Goal: Information Seeking & Learning: Learn about a topic

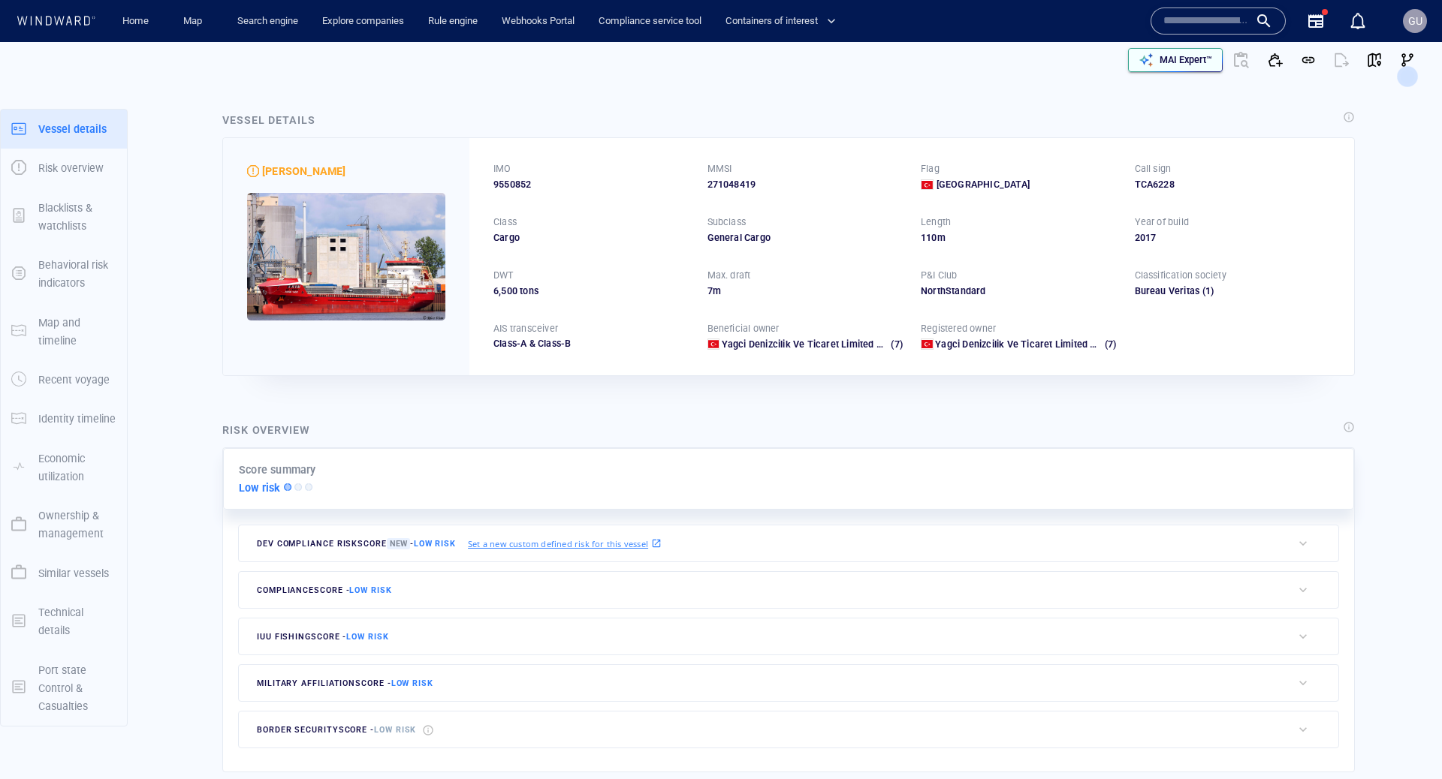
click at [1161, 56] on p "MAI Expert™" at bounding box center [1185, 60] width 53 height 14
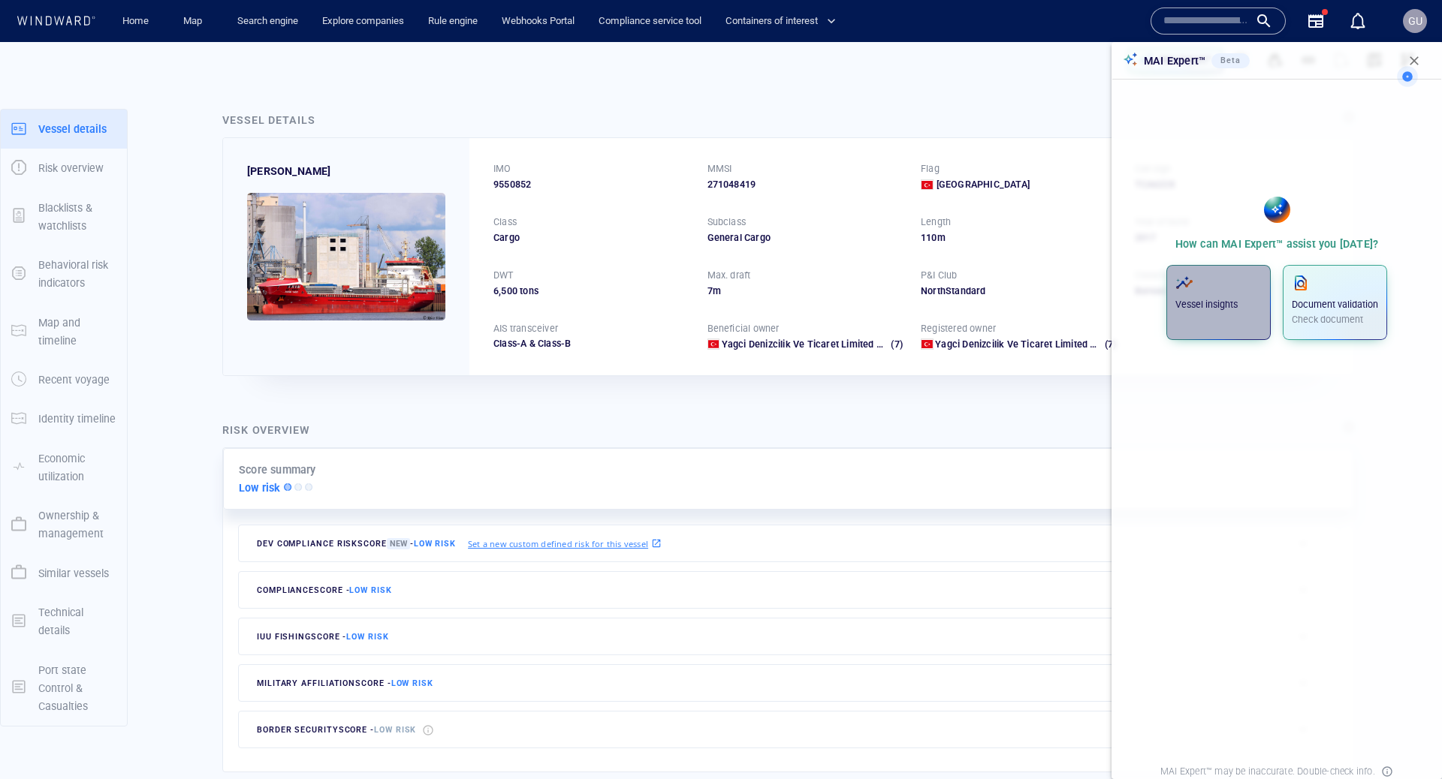
click at [1218, 303] on p "Vessel insights" at bounding box center [1218, 305] width 86 height 14
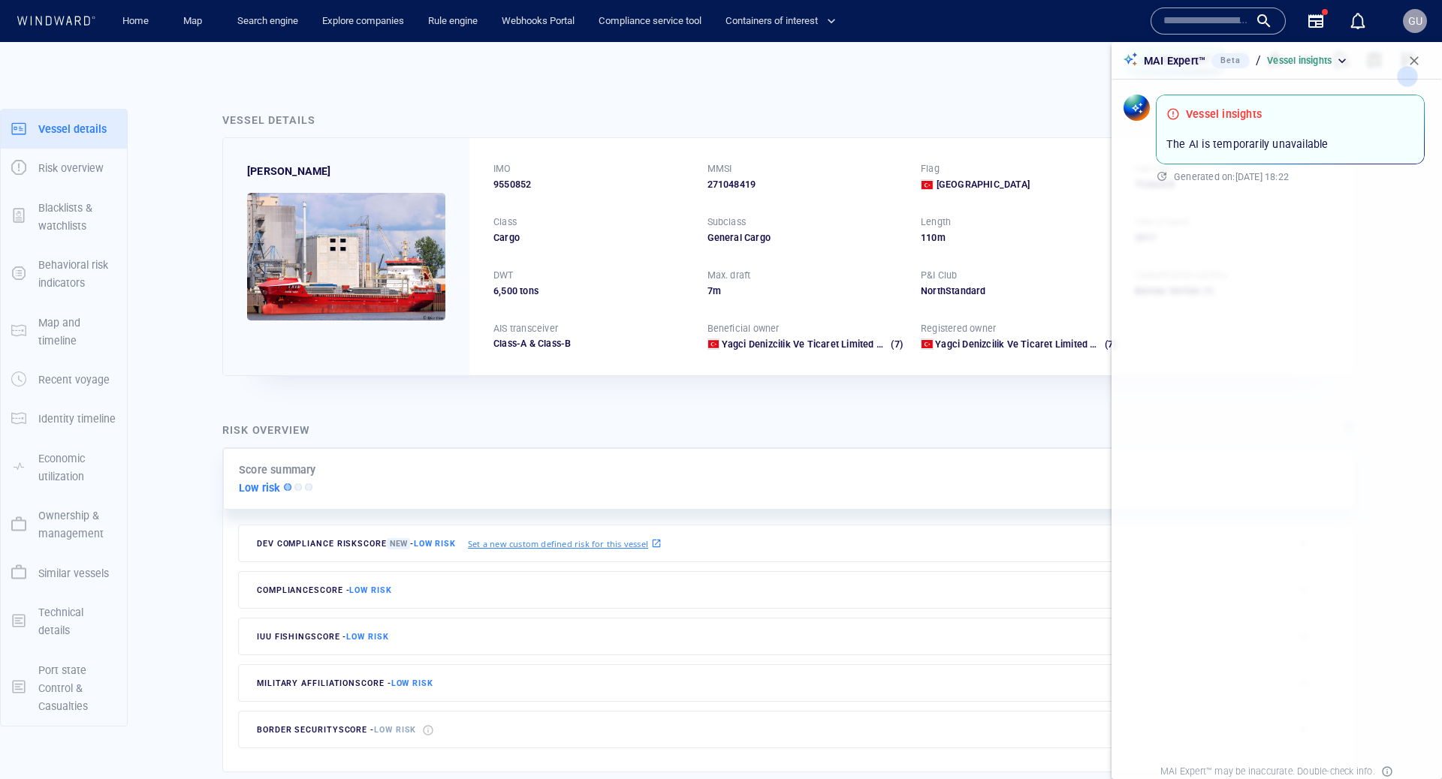
click at [1322, 57] on p "Vessel insights" at bounding box center [1299, 61] width 65 height 14
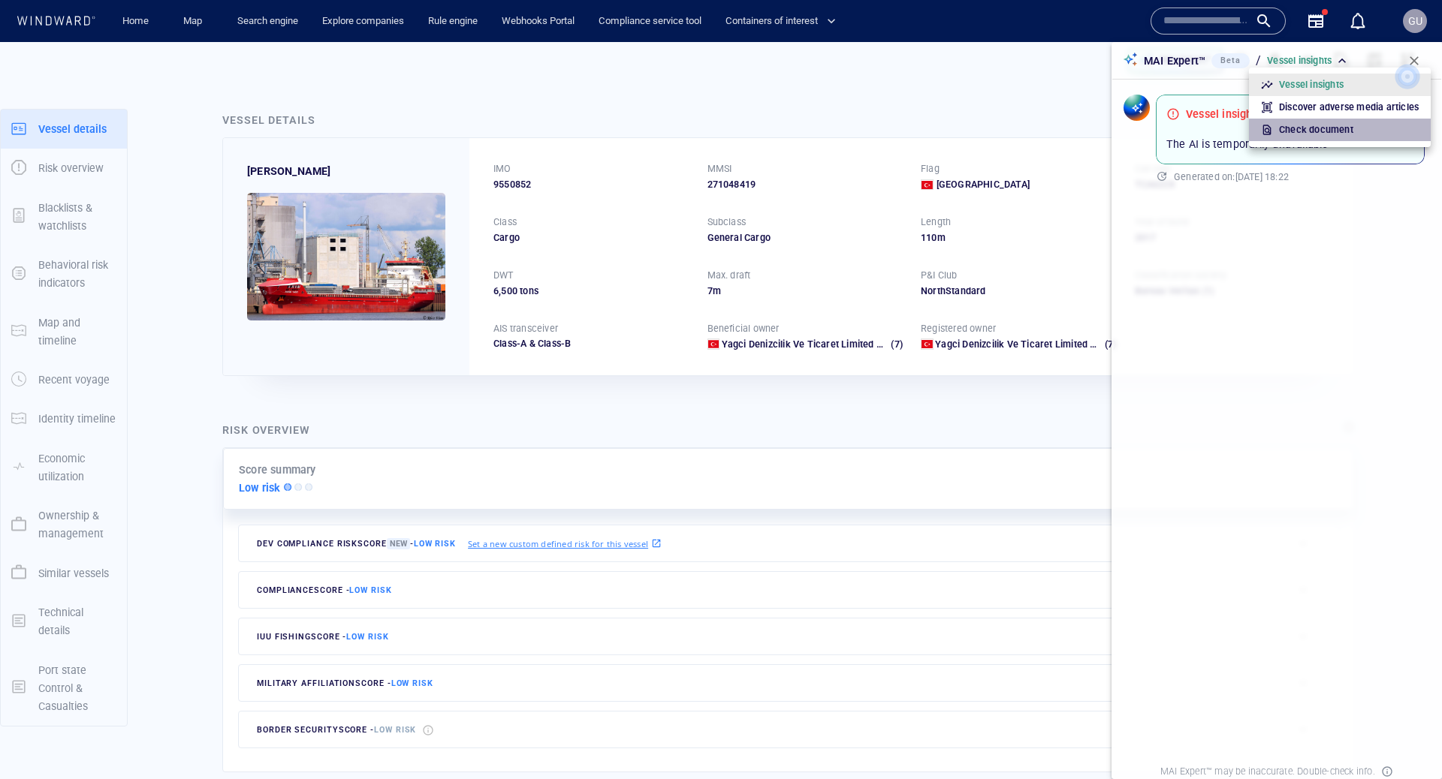
click at [1299, 138] on div "Check document" at bounding box center [1316, 130] width 80 height 20
type input "*"
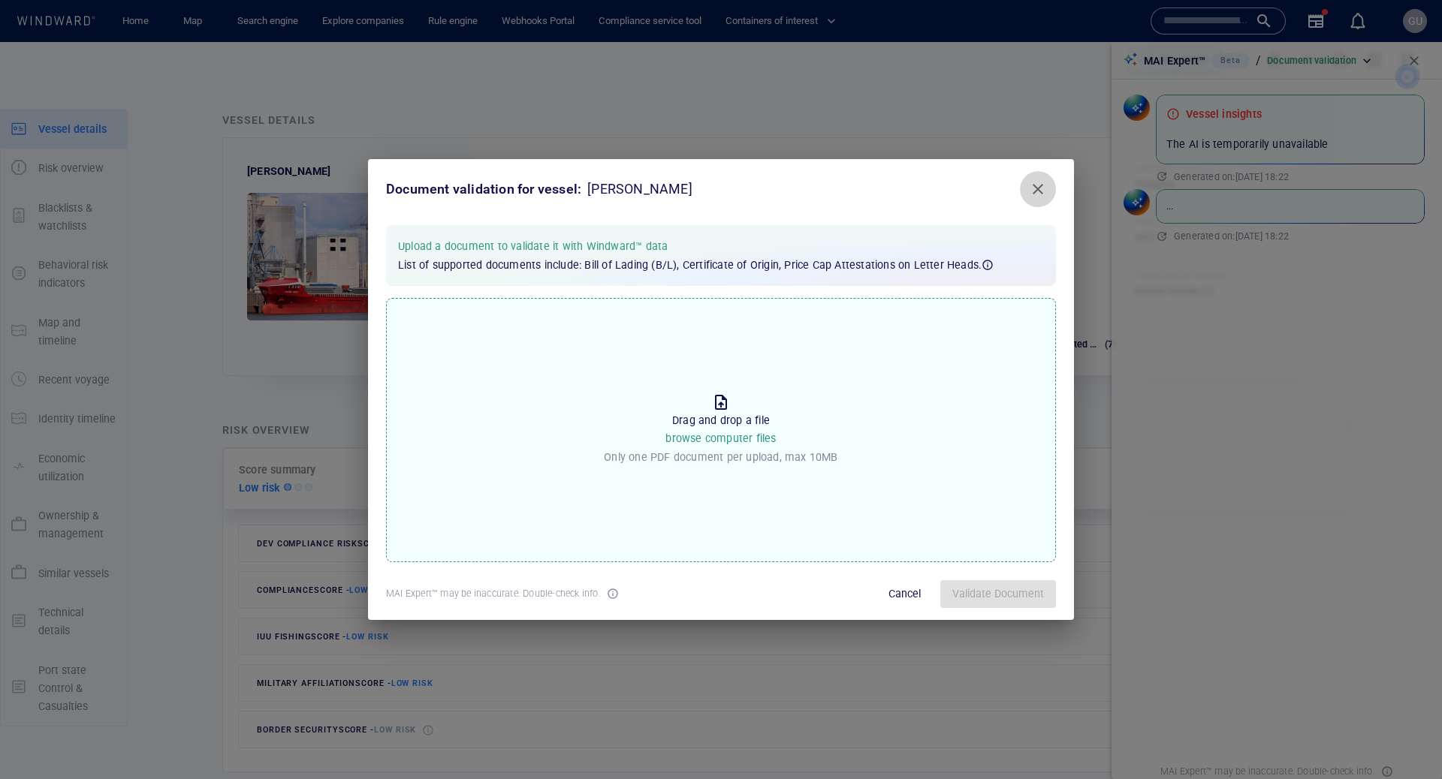
click at [1032, 189] on span "Close" at bounding box center [1038, 189] width 18 height 18
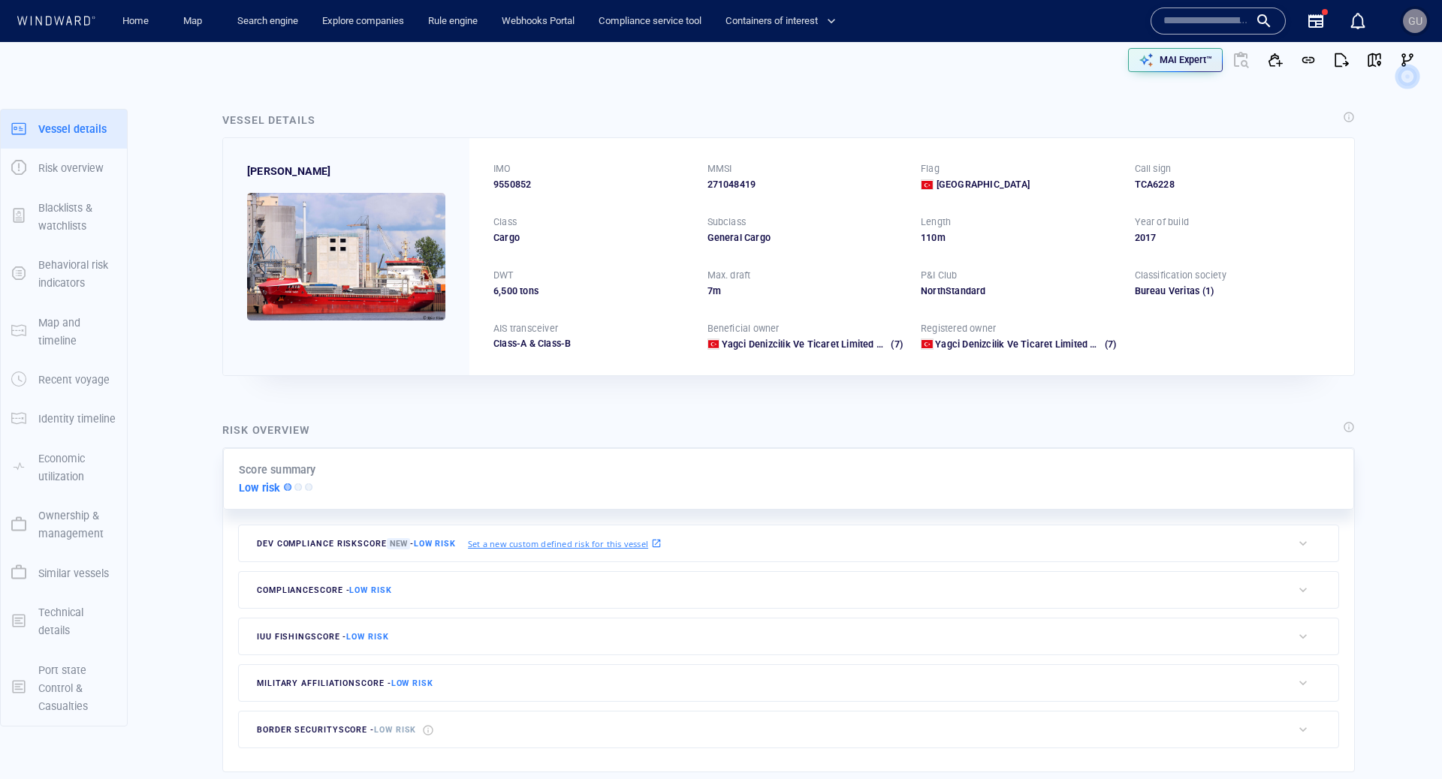
click at [1400, 17] on button "GU" at bounding box center [1415, 21] width 30 height 30
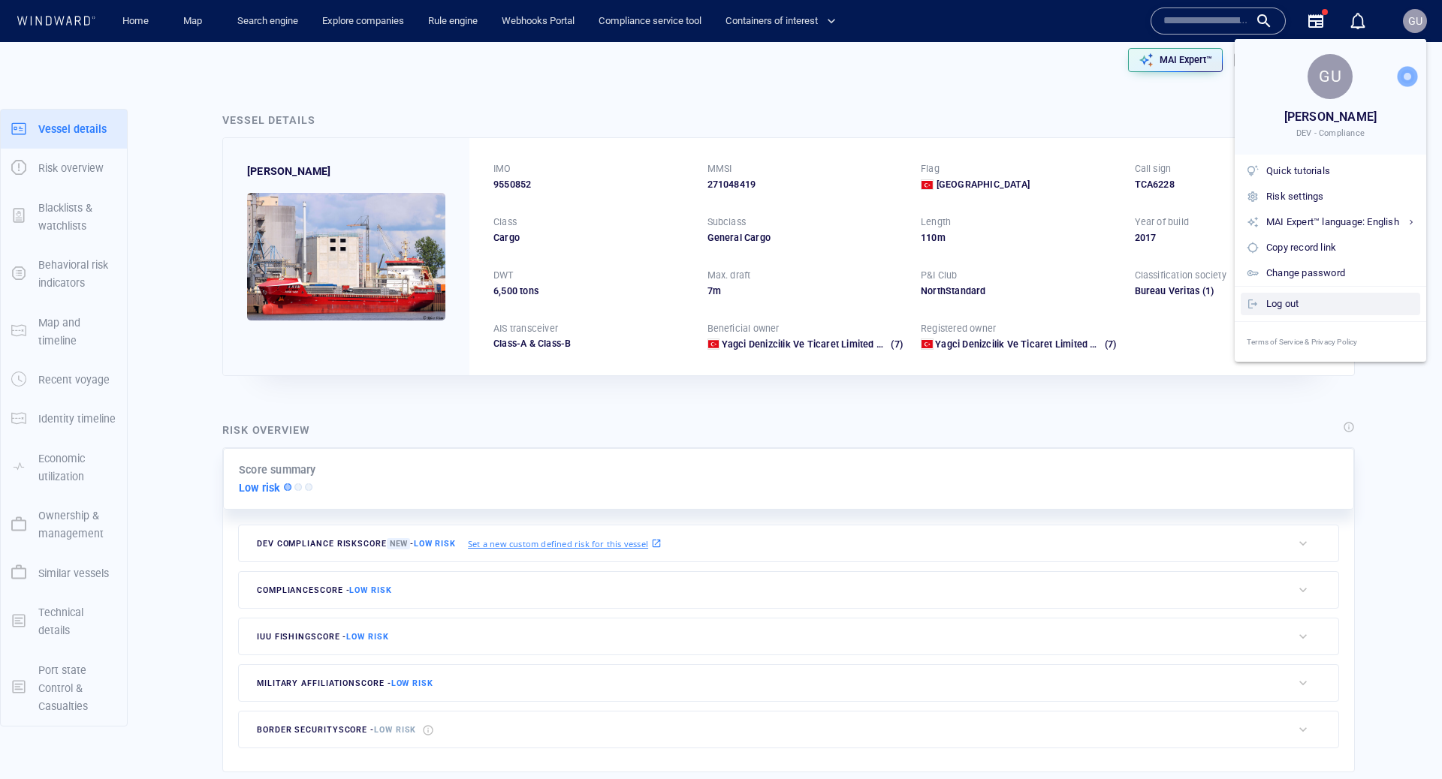
click at [1291, 305] on div "Log out" at bounding box center [1340, 304] width 148 height 17
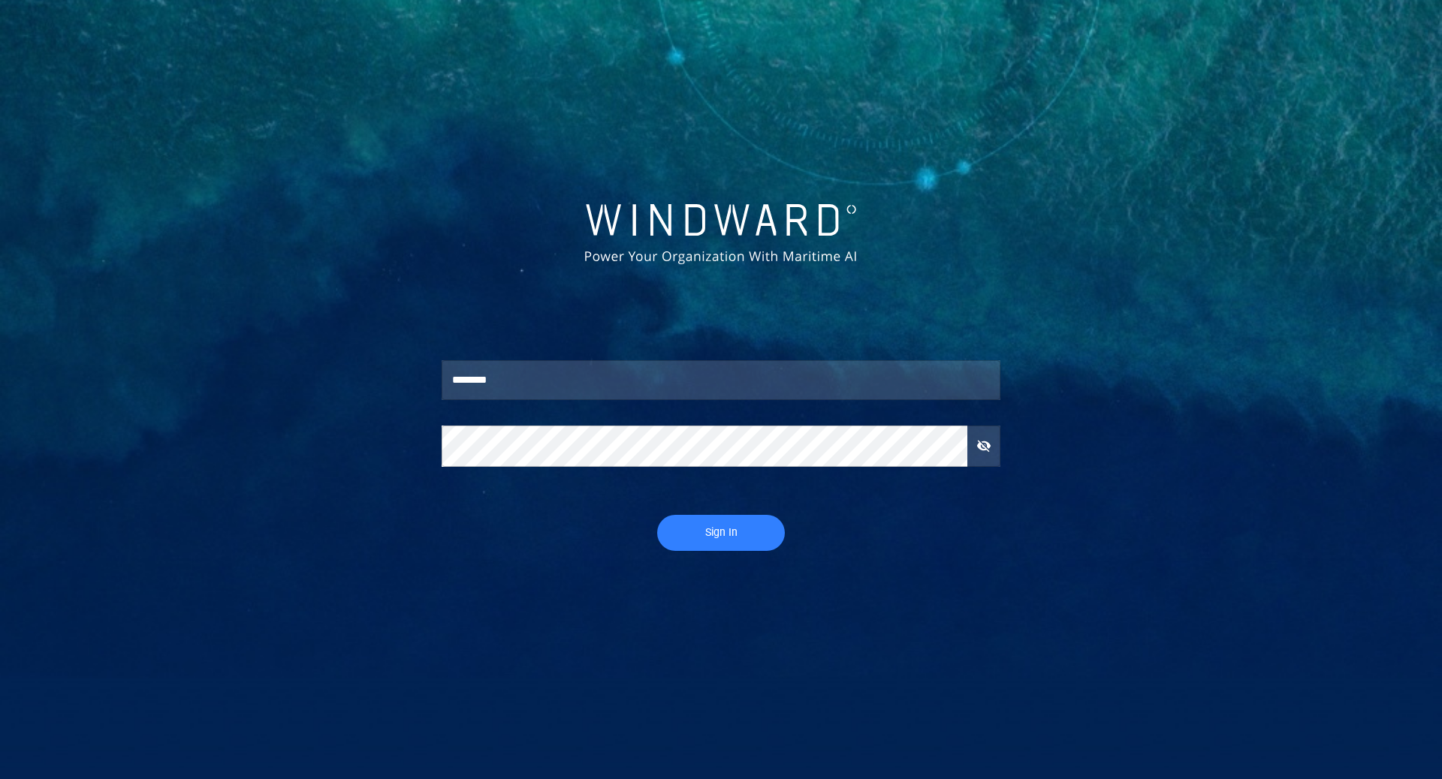
click at [734, 528] on span "Sign In" at bounding box center [721, 532] width 98 height 19
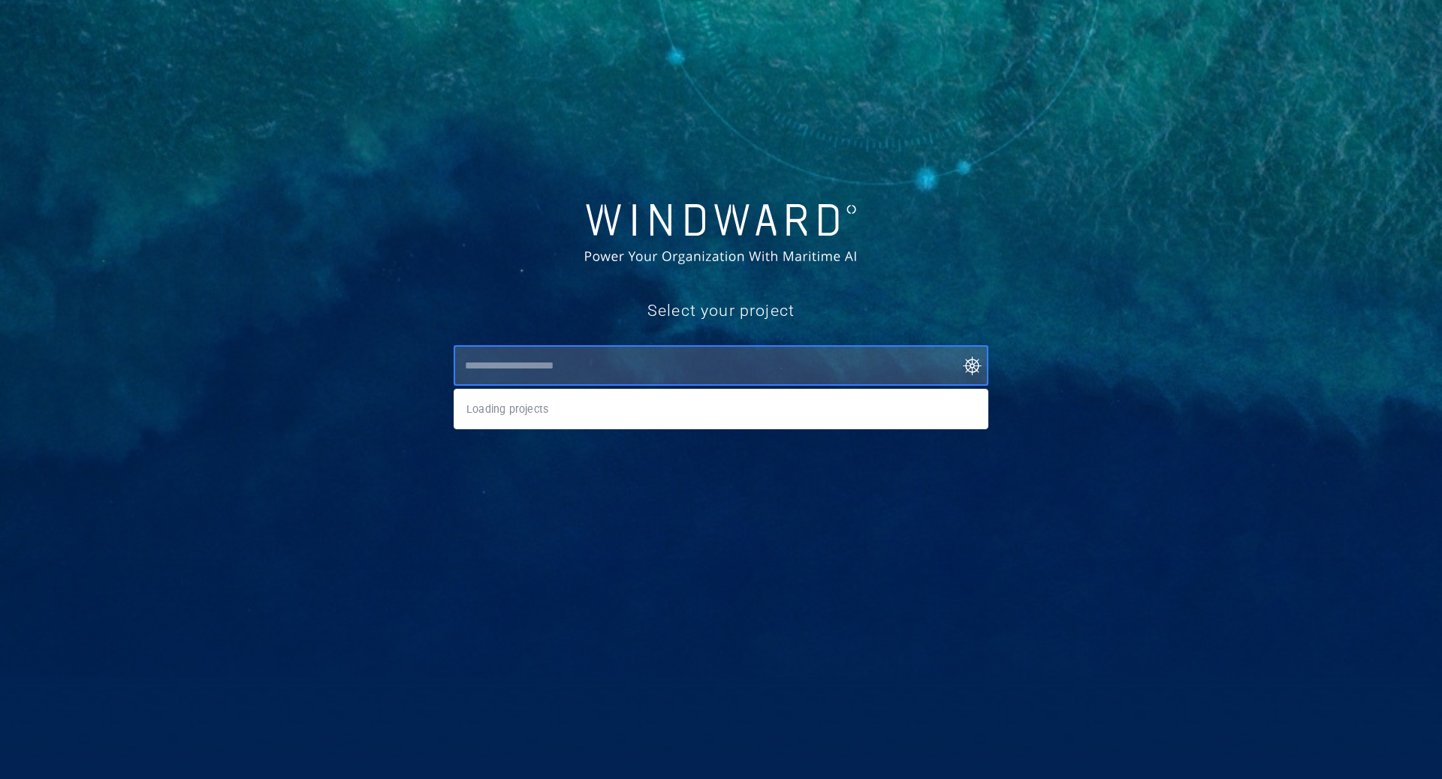
click at [672, 377] on input "text" at bounding box center [724, 365] width 528 height 27
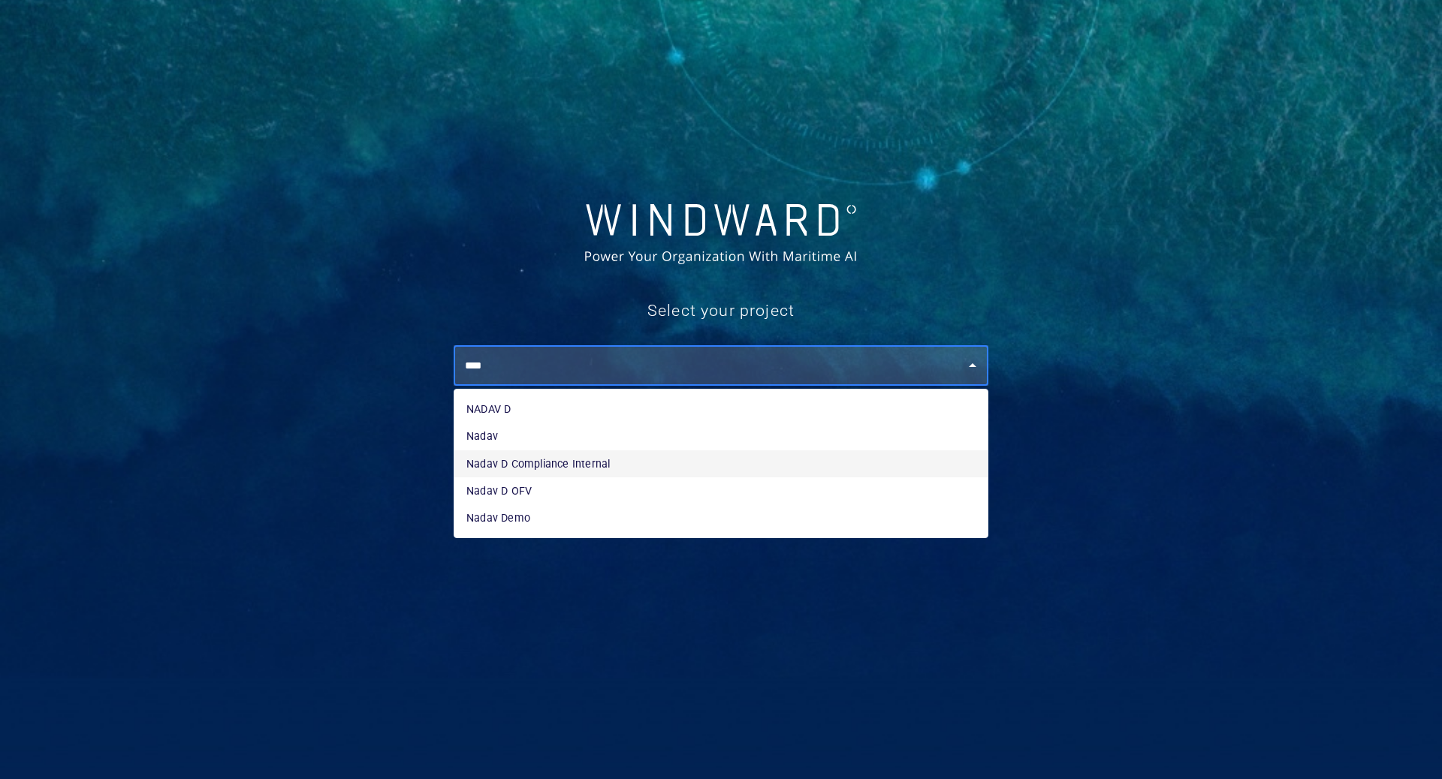
click at [550, 460] on li "Nadav D Compliance Internal" at bounding box center [720, 463] width 533 height 27
type input "**********"
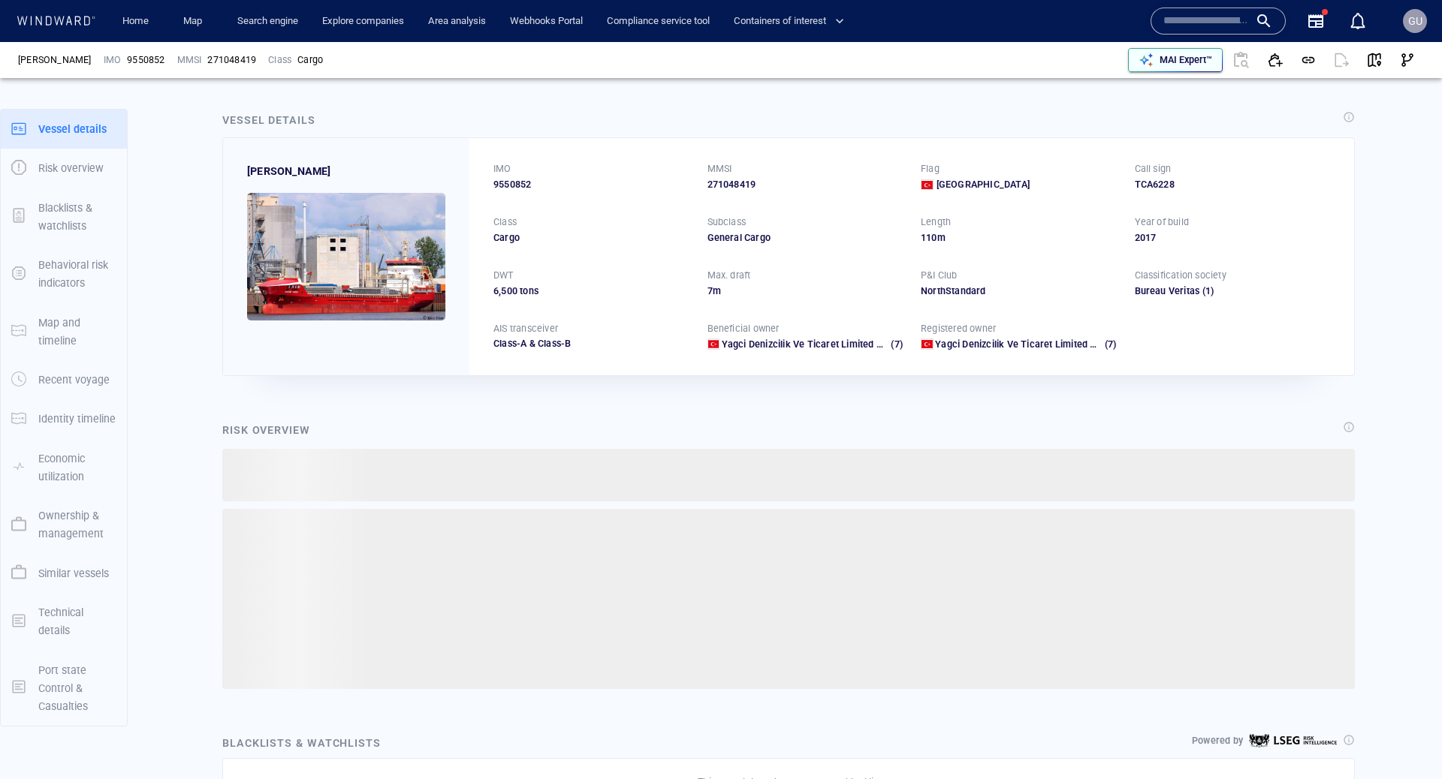
scroll to position [27, 0]
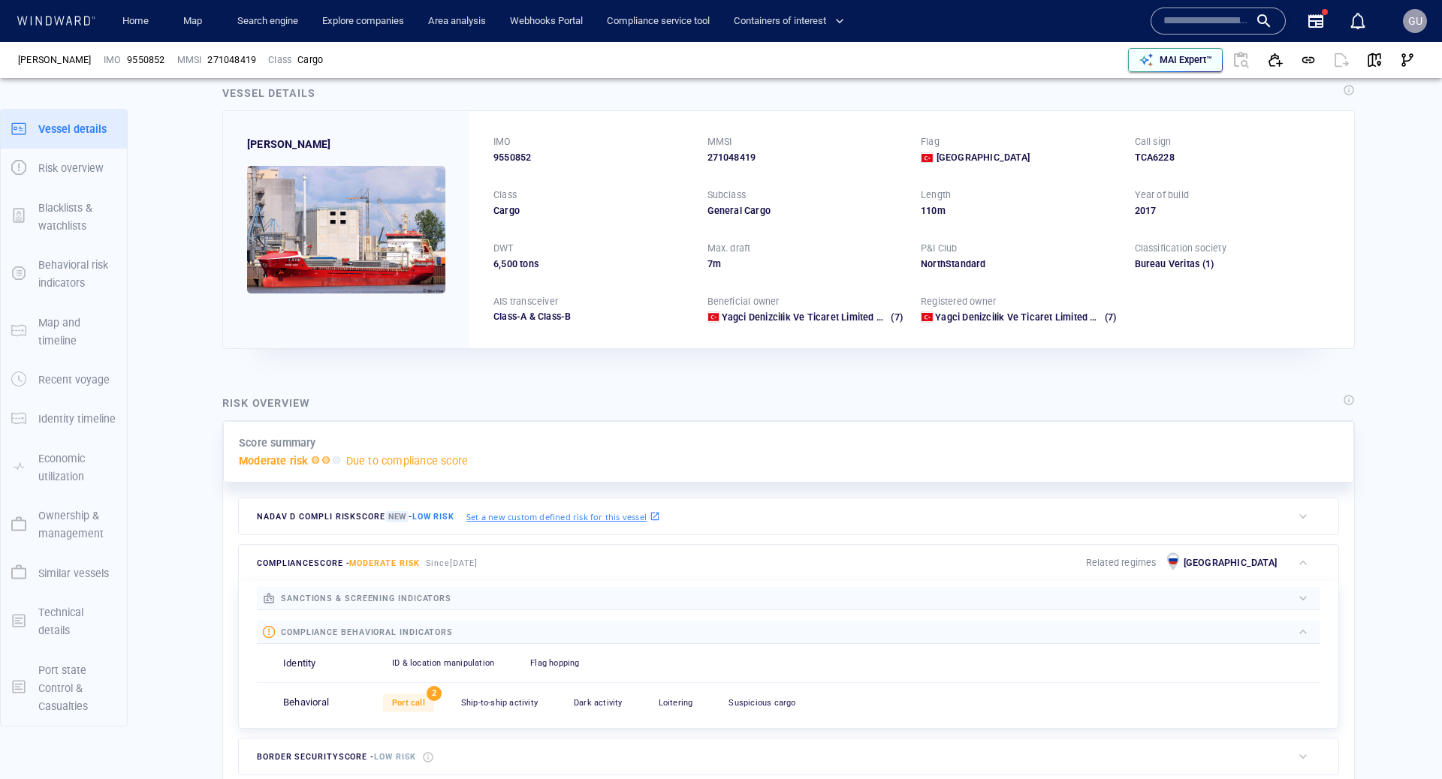
click at [1196, 50] on div "MAI Expert™" at bounding box center [1185, 60] width 59 height 20
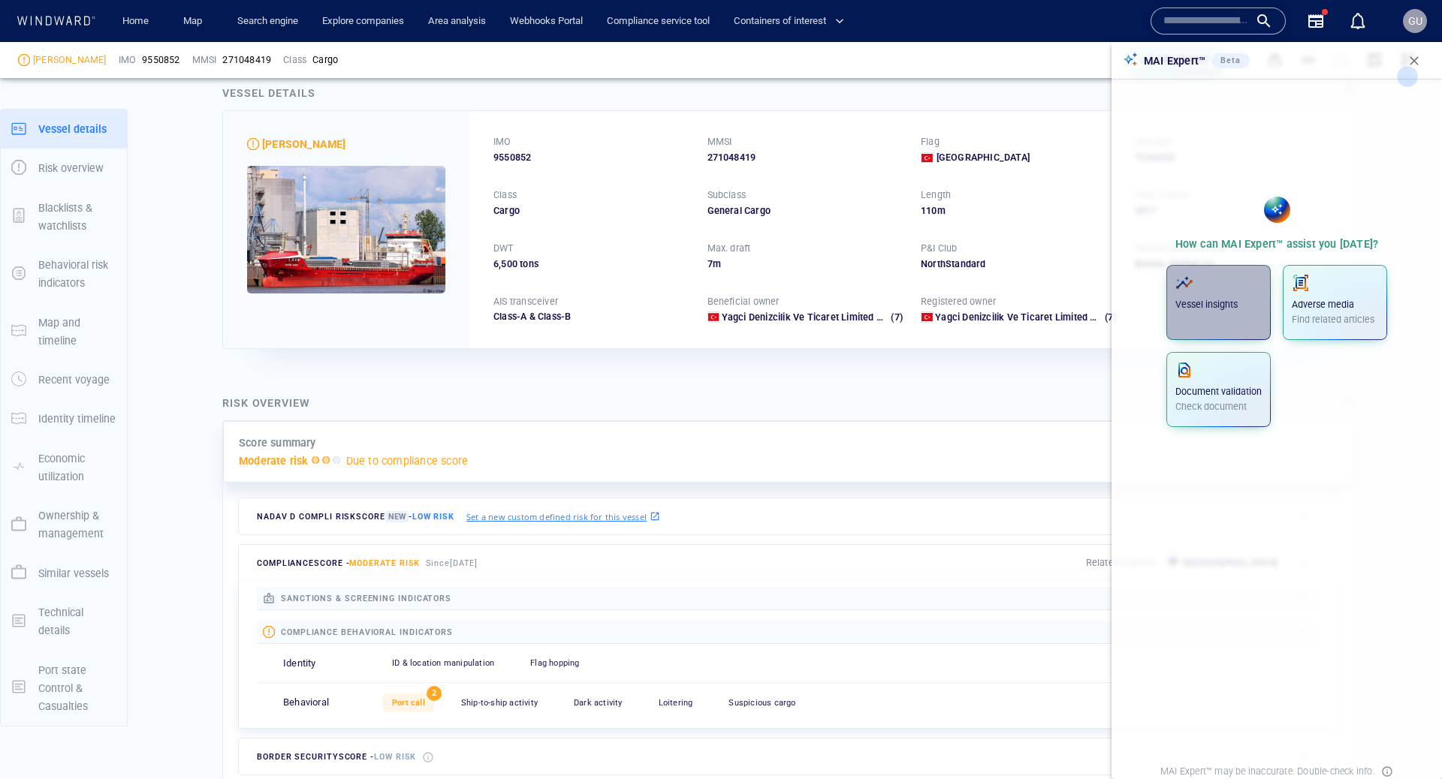
click at [1200, 300] on p "Vessel insights" at bounding box center [1218, 305] width 86 height 14
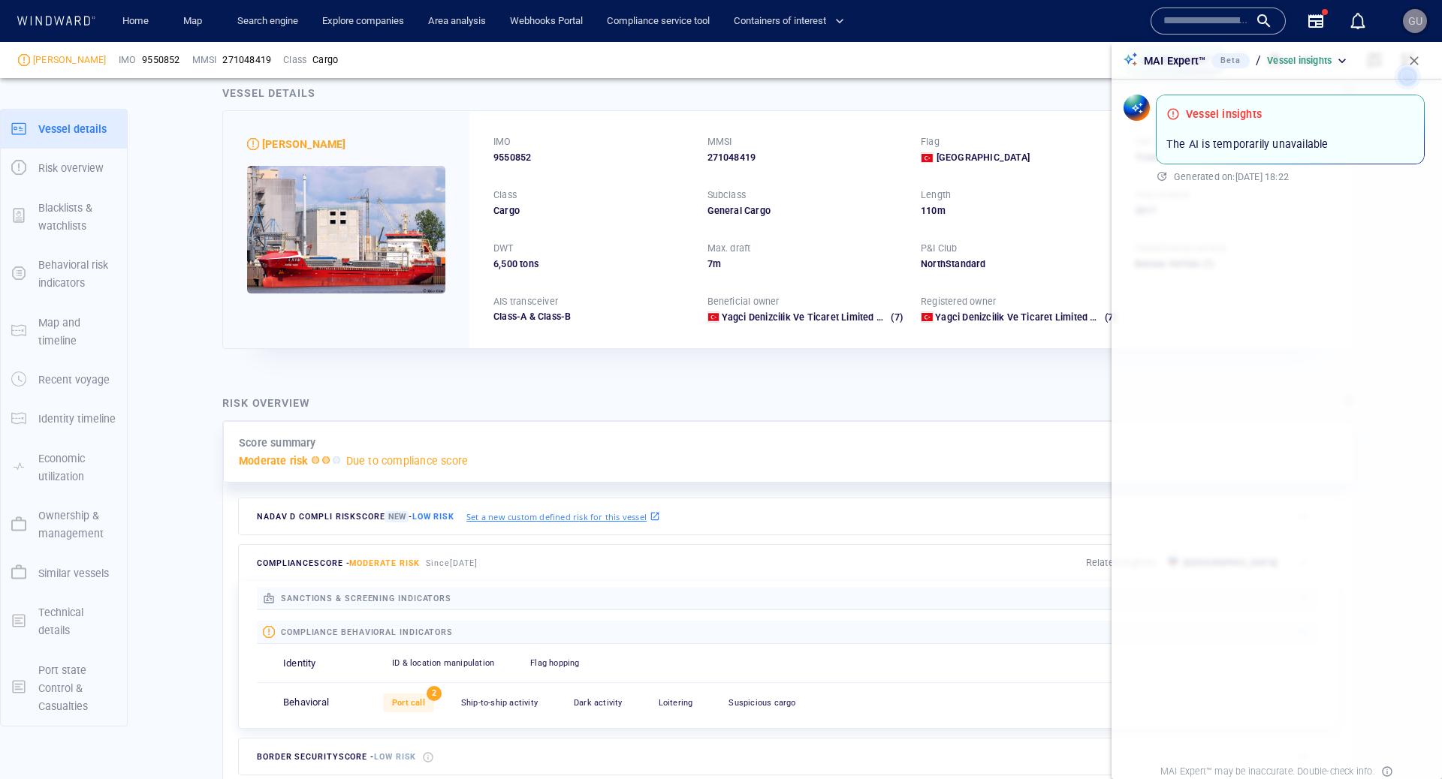
click at [1404, 29] on span "GU" at bounding box center [1415, 21] width 24 height 24
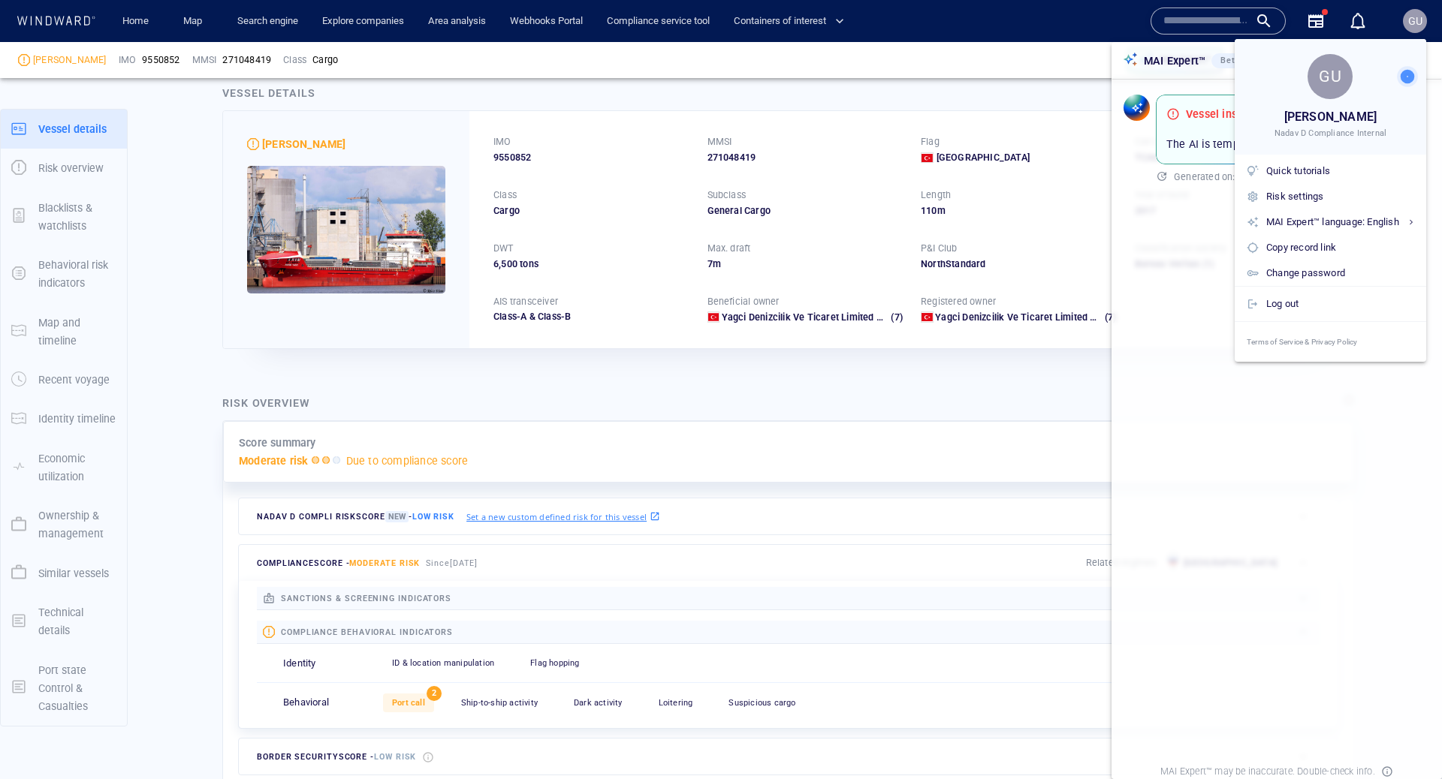
click at [767, 119] on div at bounding box center [721, 389] width 1442 height 779
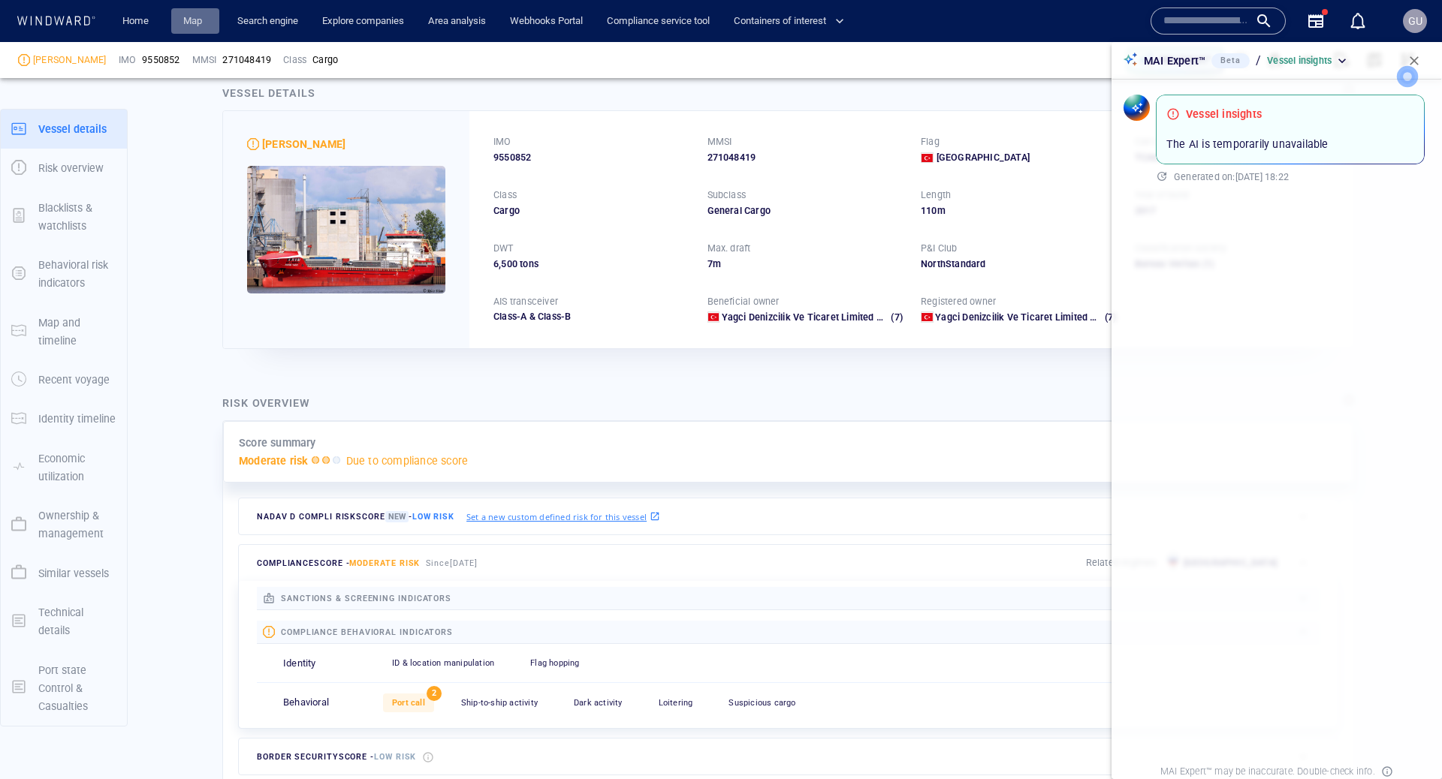
click at [178, 26] on link "Map" at bounding box center [195, 21] width 36 height 26
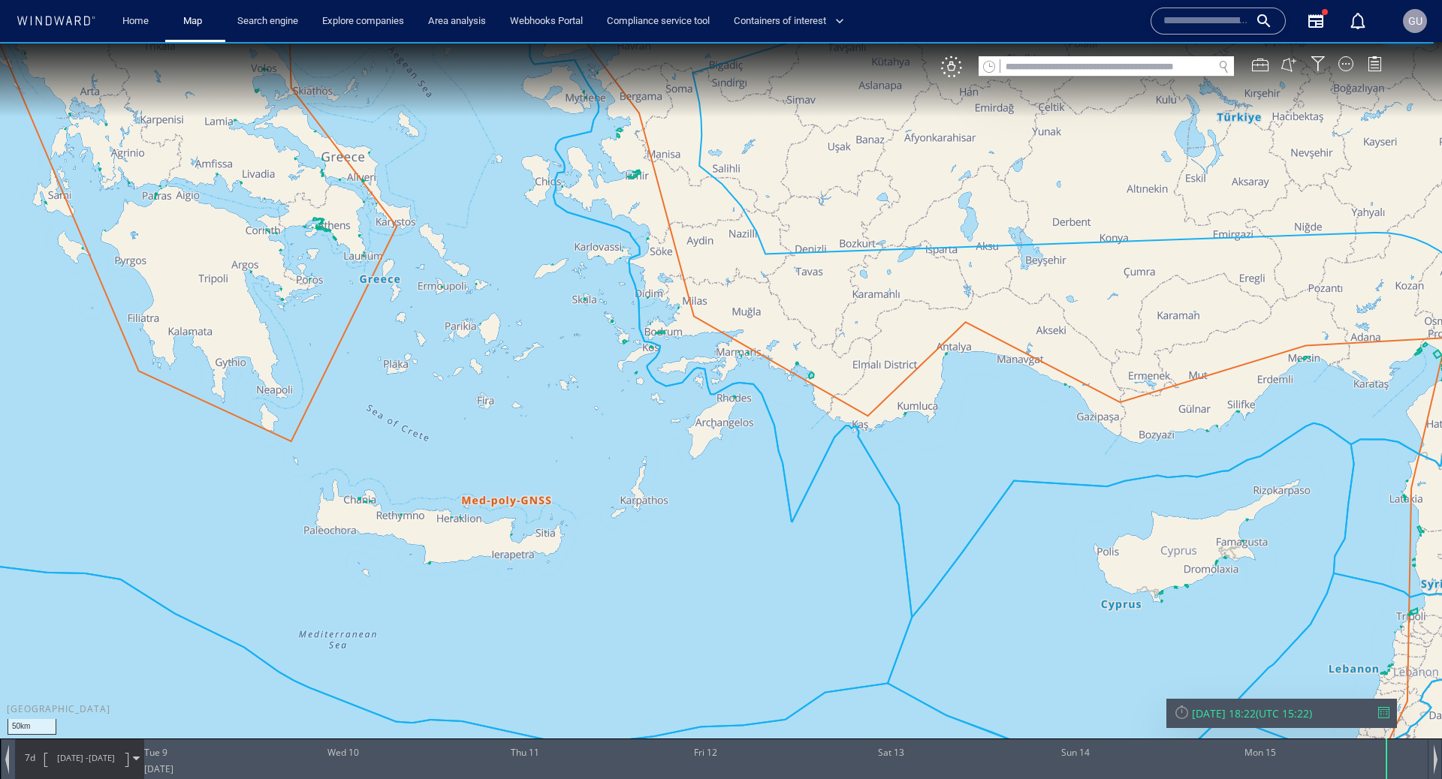
drag, startPoint x: 833, startPoint y: 498, endPoint x: 737, endPoint y: 281, distance: 237.0
click at [737, 281] on canvas "Map" at bounding box center [721, 403] width 1442 height 722
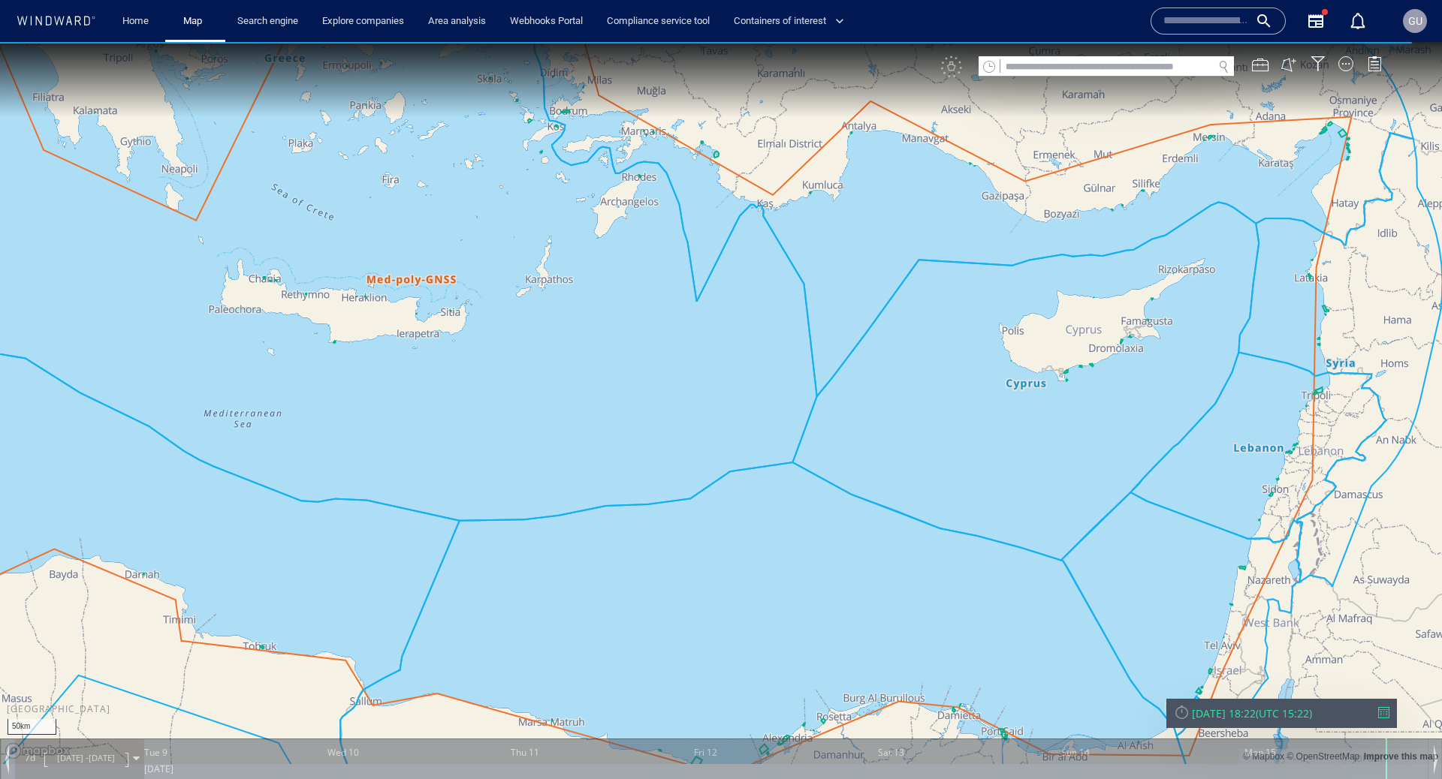
click at [954, 72] on div "VM" at bounding box center [1169, 66] width 456 height 21
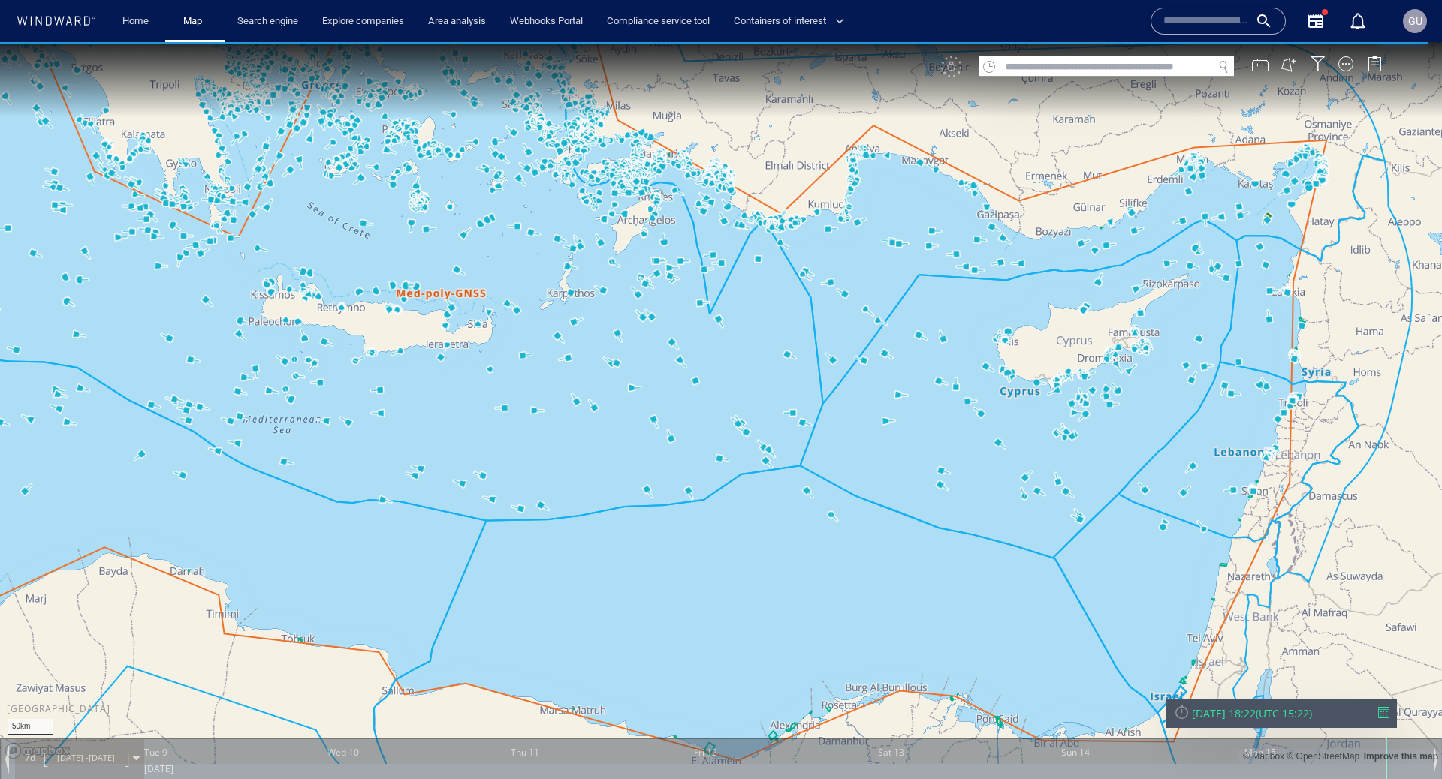
click at [999, 443] on canvas "Map" at bounding box center [721, 403] width 1442 height 722
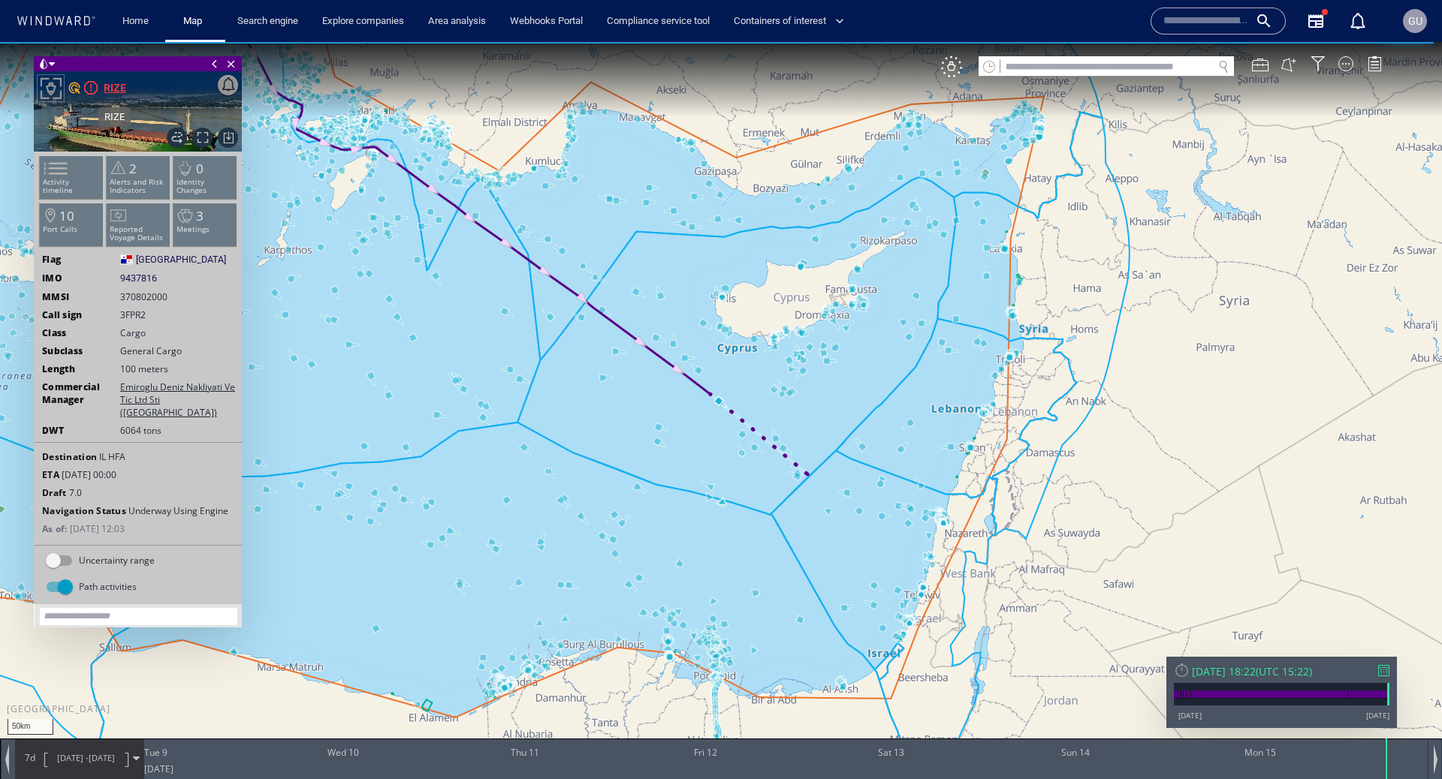
click at [118, 89] on div "RIZE" at bounding box center [115, 88] width 23 height 18
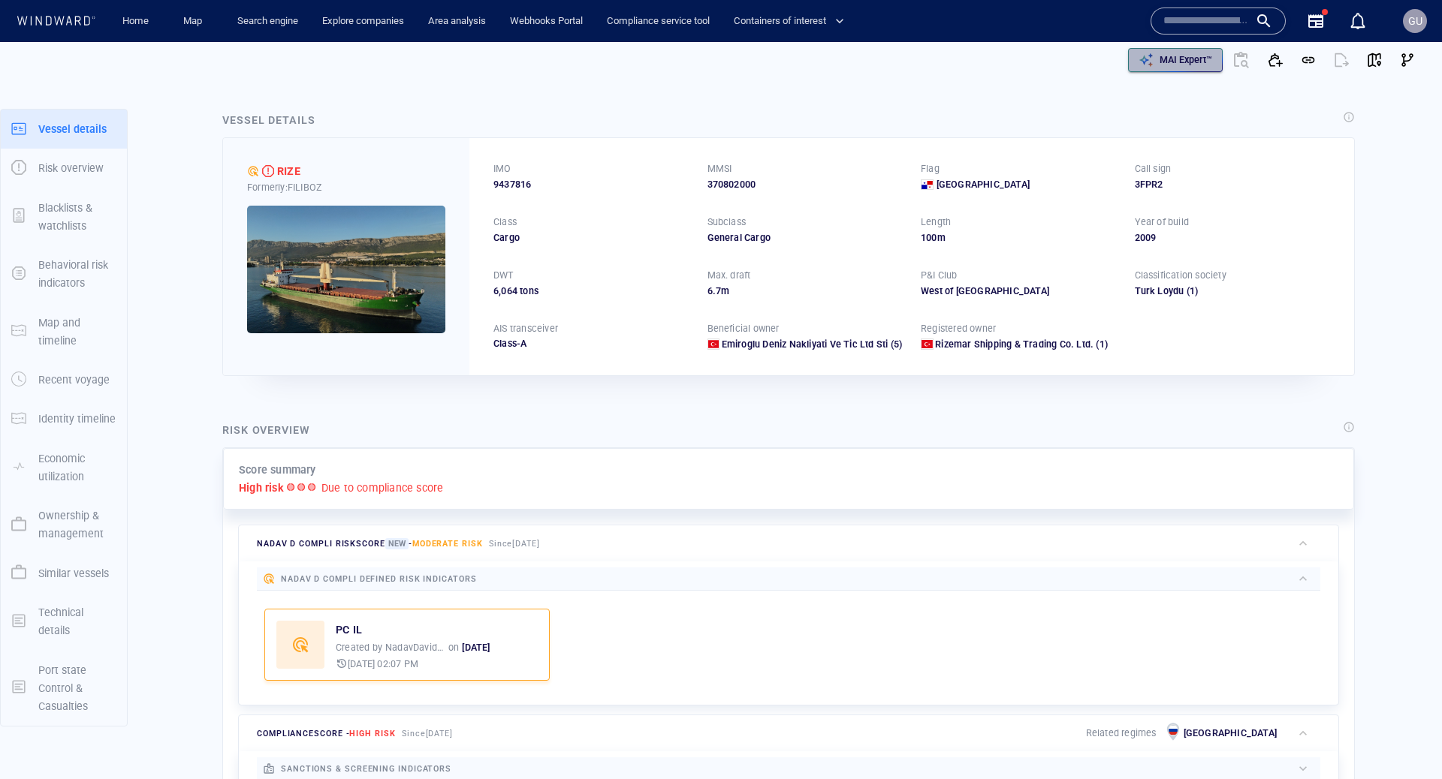
click at [1135, 58] on div "button" at bounding box center [1145, 60] width 21 height 21
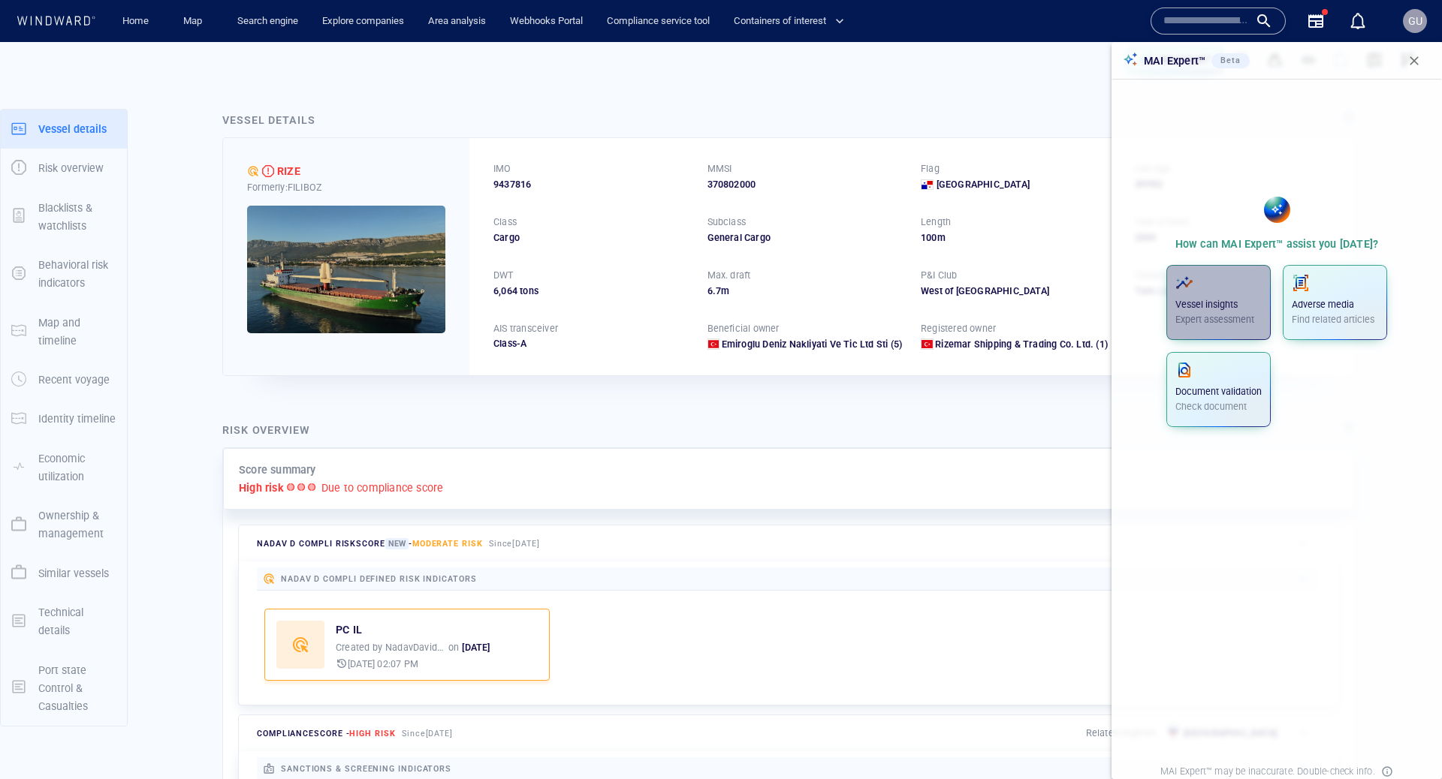
click at [1211, 279] on span "button" at bounding box center [1218, 283] width 86 height 18
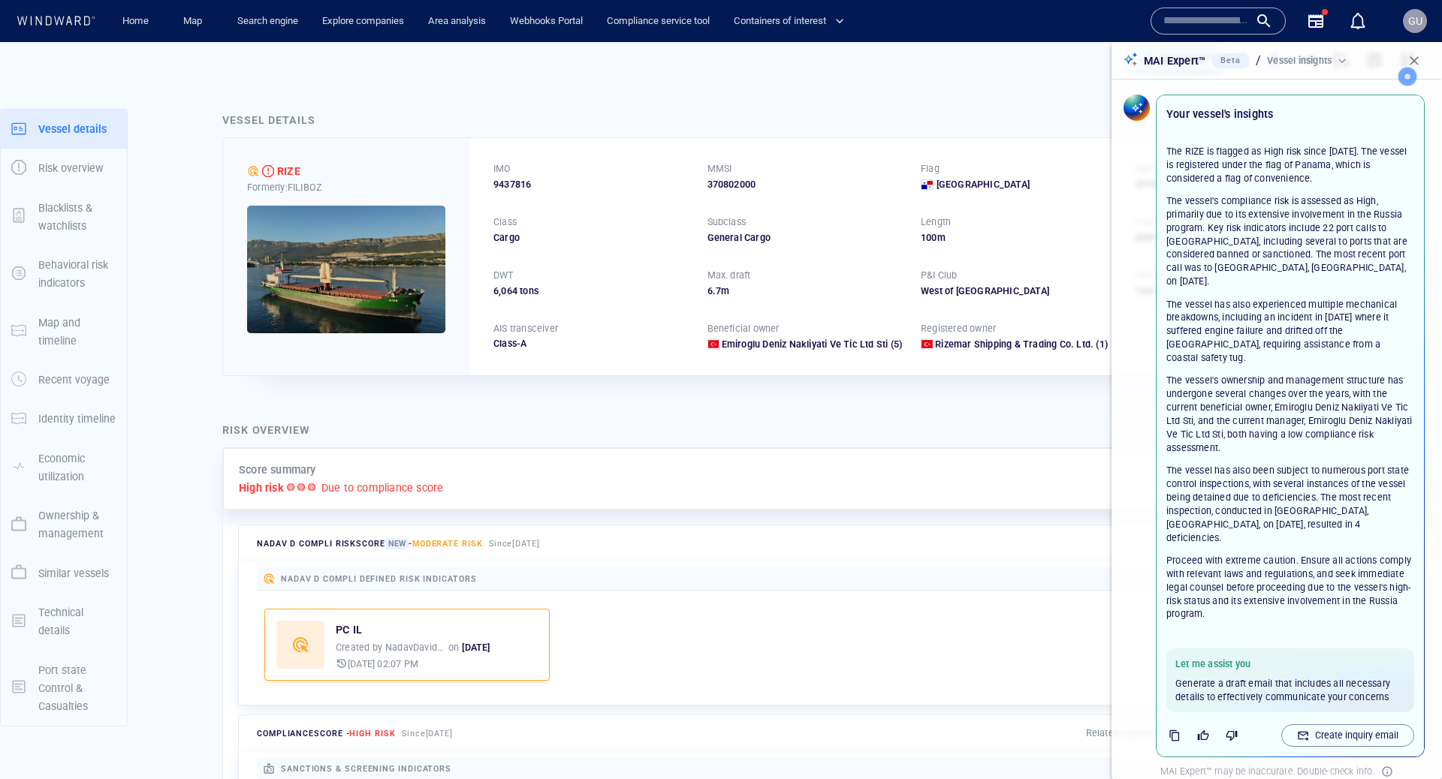
scroll to position [8, 0]
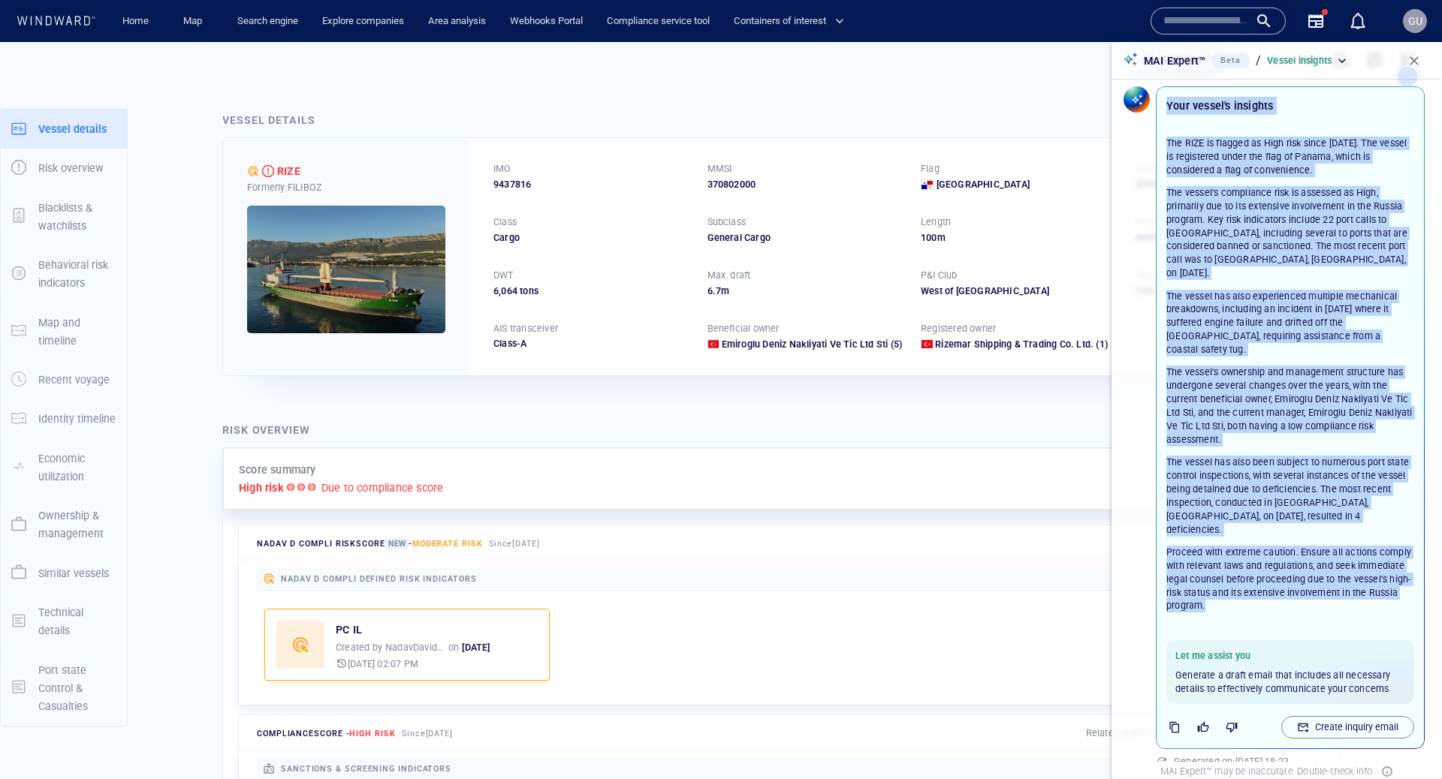
drag, startPoint x: 1222, startPoint y: 587, endPoint x: 1154, endPoint y: 100, distance: 491.9
click at [1154, 100] on div "Your vessel's insights The RIZE is flagged as High risk since November 13, 2023…" at bounding box center [1289, 417] width 275 height 669
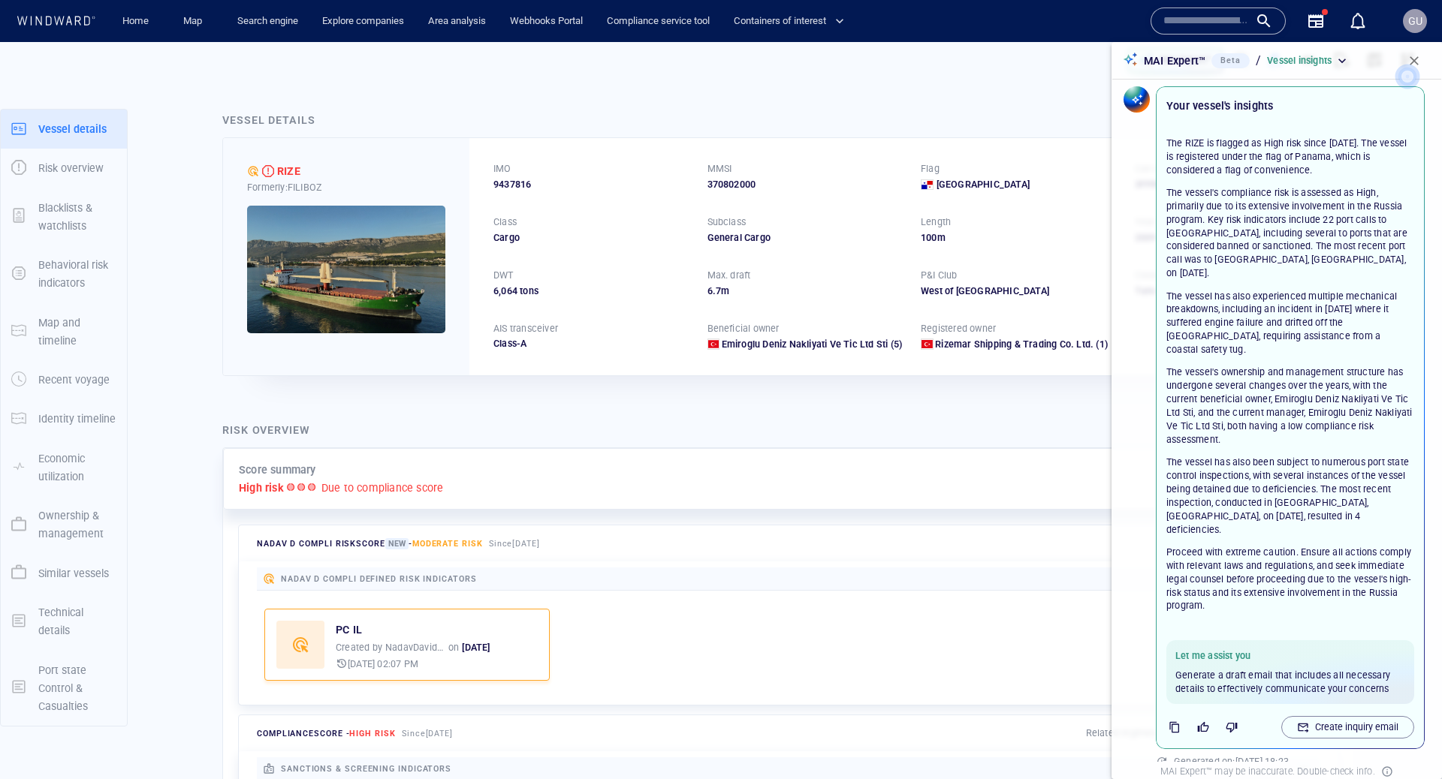
click at [1138, 165] on div at bounding box center [1136, 427] width 32 height 688
click at [1339, 721] on p "Create inquiry email" at bounding box center [1356, 728] width 83 height 14
